Goal: Task Accomplishment & Management: Use online tool/utility

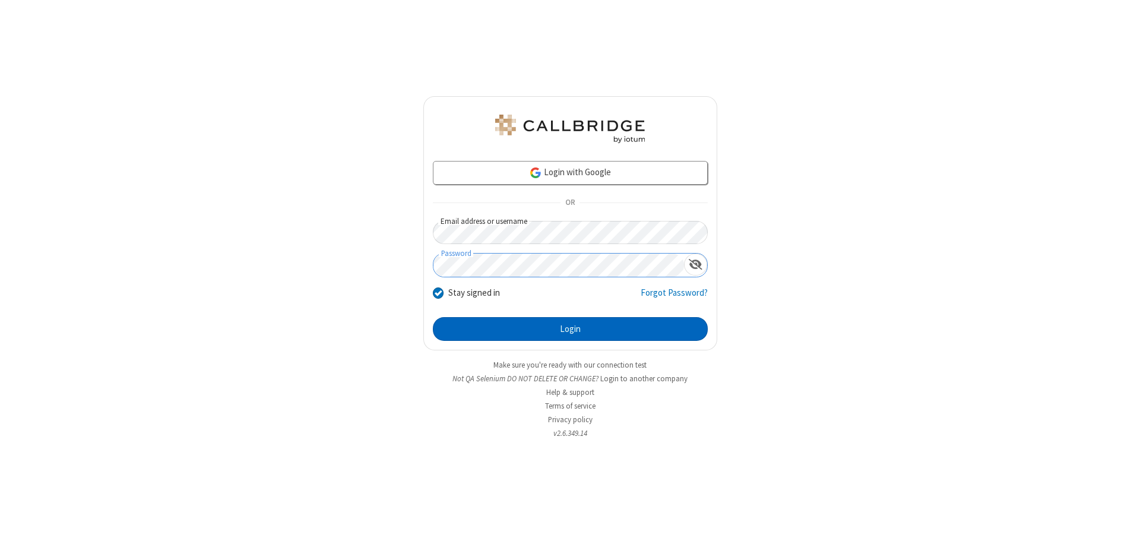
click at [570, 329] on button "Login" at bounding box center [570, 329] width 275 height 24
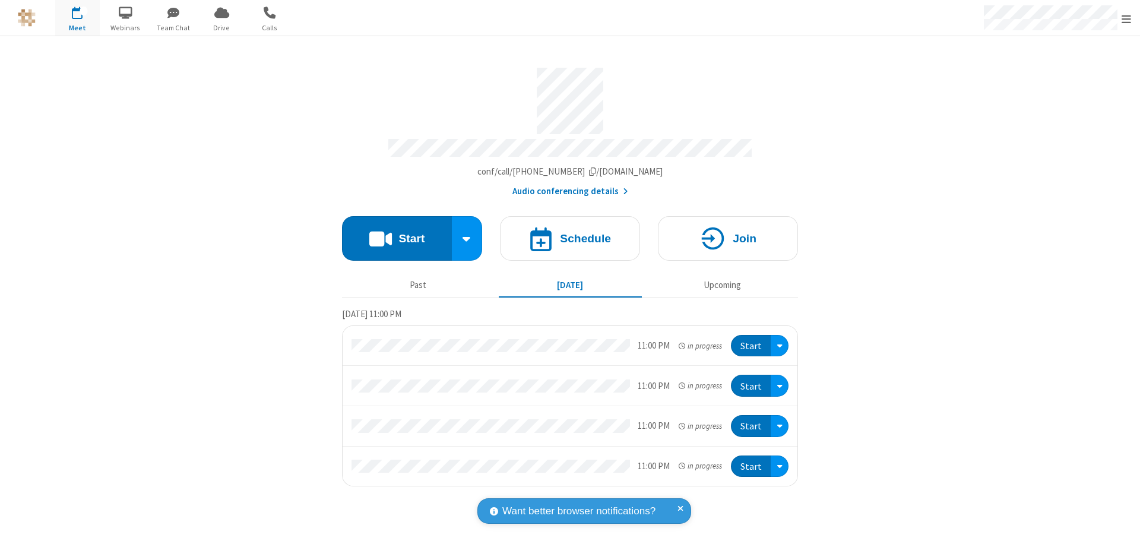
click at [1127, 18] on span "Open menu" at bounding box center [1127, 19] width 10 height 12
click at [222, 27] on span "Drive" at bounding box center [222, 28] width 45 height 11
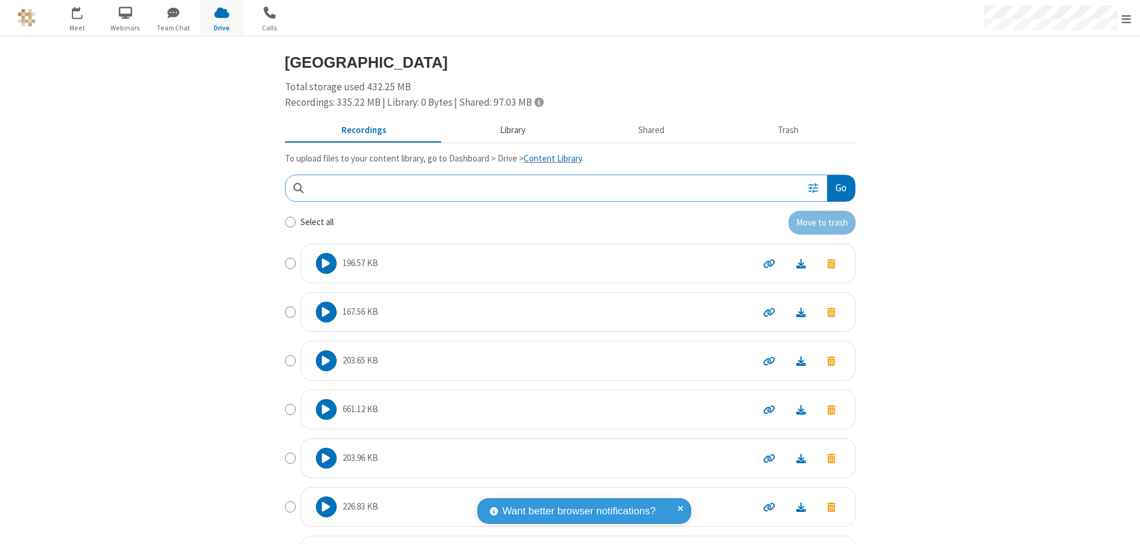
click at [507, 130] on button "Library" at bounding box center [512, 130] width 139 height 23
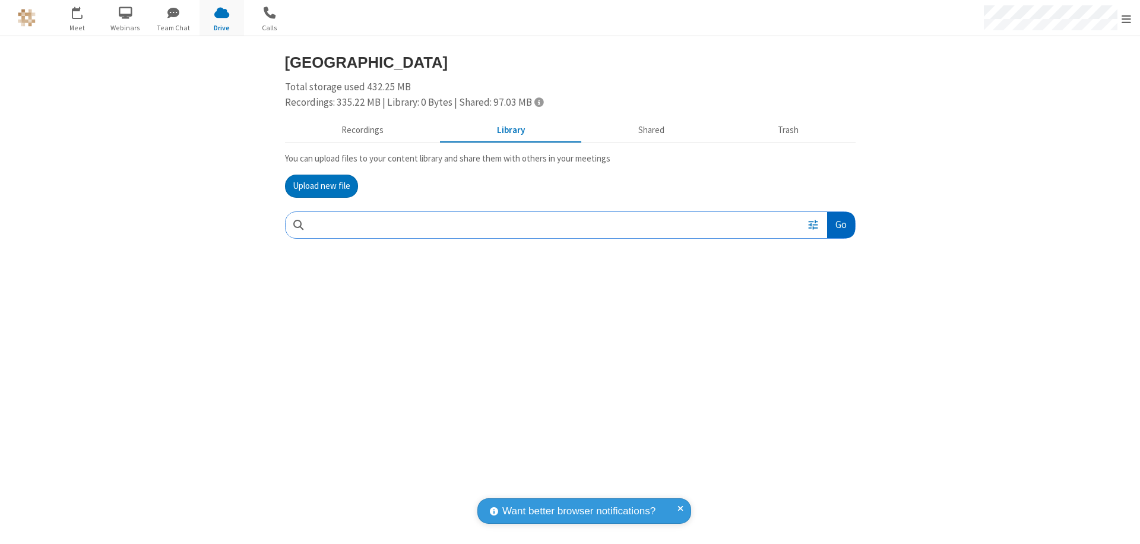
click at [840, 225] on button "Go" at bounding box center [840, 225] width 27 height 27
click at [321, 186] on button "Upload new file" at bounding box center [321, 187] width 73 height 24
